Goal: Complete application form

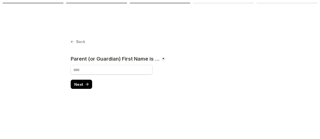
click at [117, 71] on input "Parent (or Guardian) First Name is ..." at bounding box center [112, 69] width 82 height 9
type input "*"
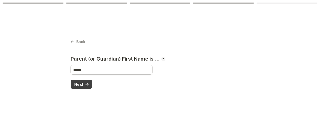
type input "*****"
click at [79, 84] on span "Next" at bounding box center [78, 85] width 9 height 4
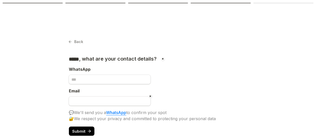
scroll to position [12, 0]
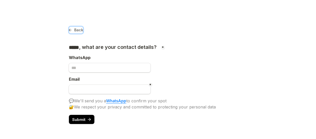
click at [71, 32] on icon at bounding box center [70, 30] width 4 height 4
